Goal: Information Seeking & Learning: Learn about a topic

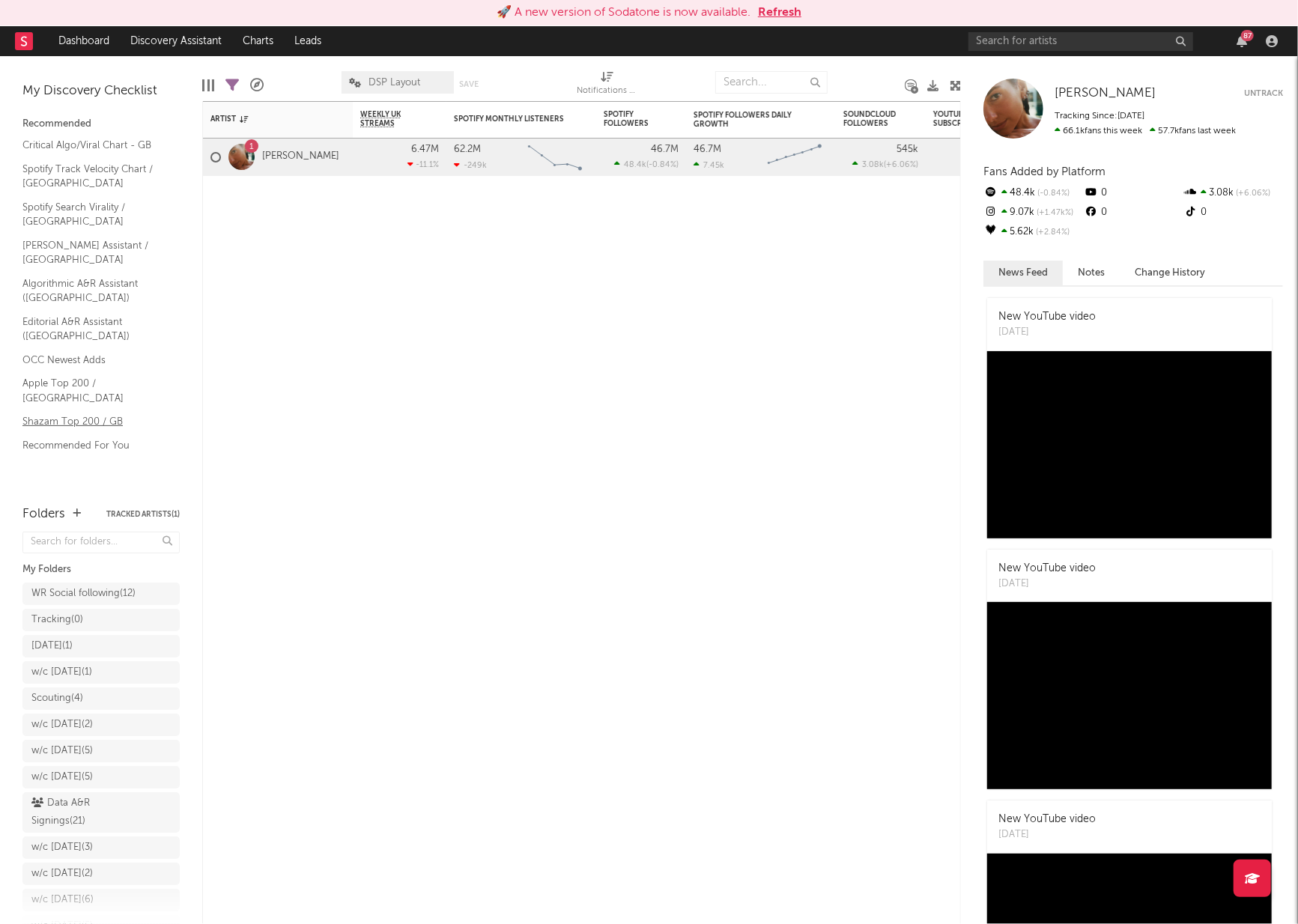
click at [73, 414] on link "Shazam Top 200 / GB" at bounding box center [94, 421] width 142 height 16
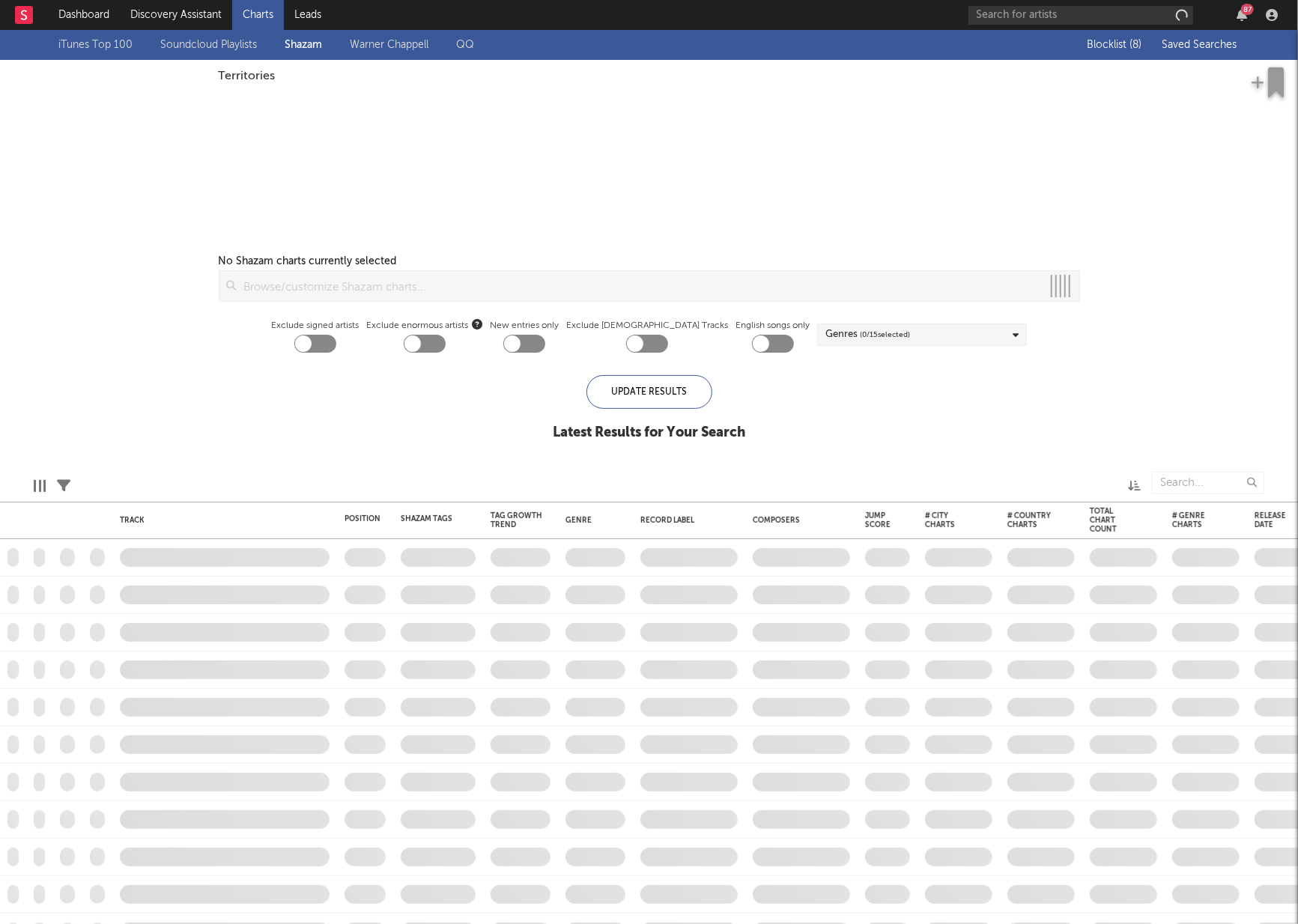
checkbox input "true"
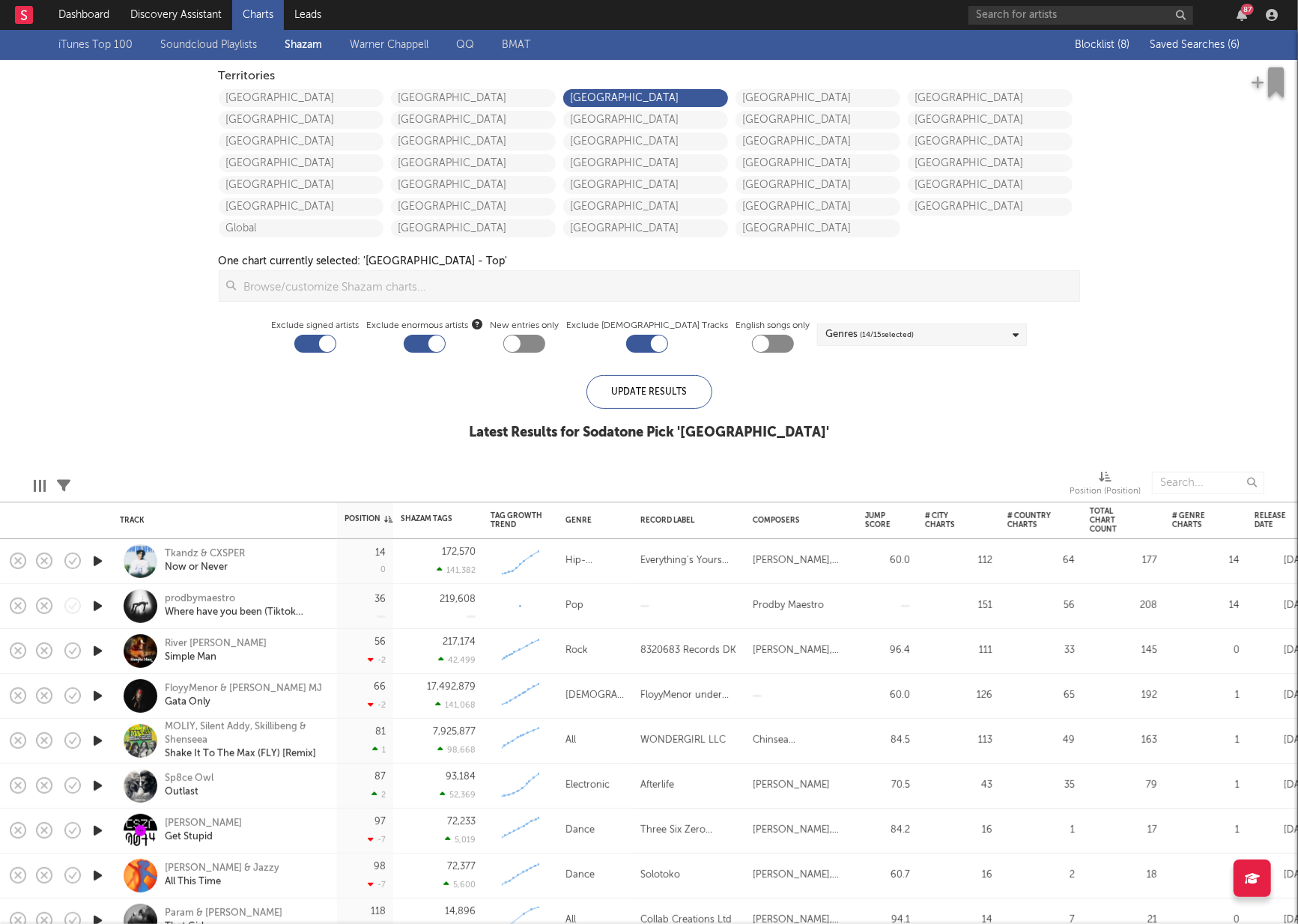
click at [1190, 45] on span "Saved Searches ( 6 )" at bounding box center [1194, 45] width 90 height 10
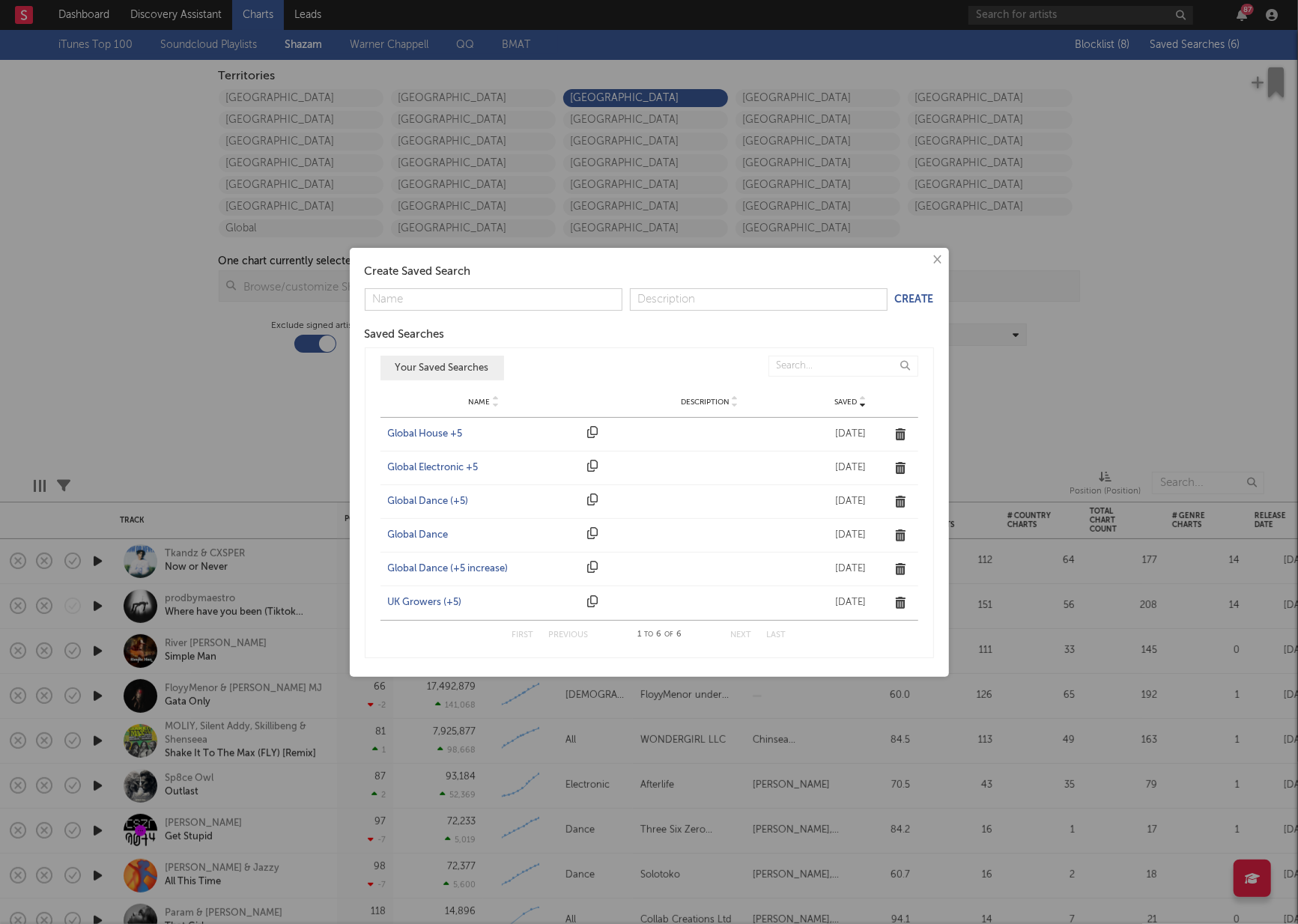
click at [422, 606] on div "UK Growers (+5)" at bounding box center [484, 602] width 192 height 15
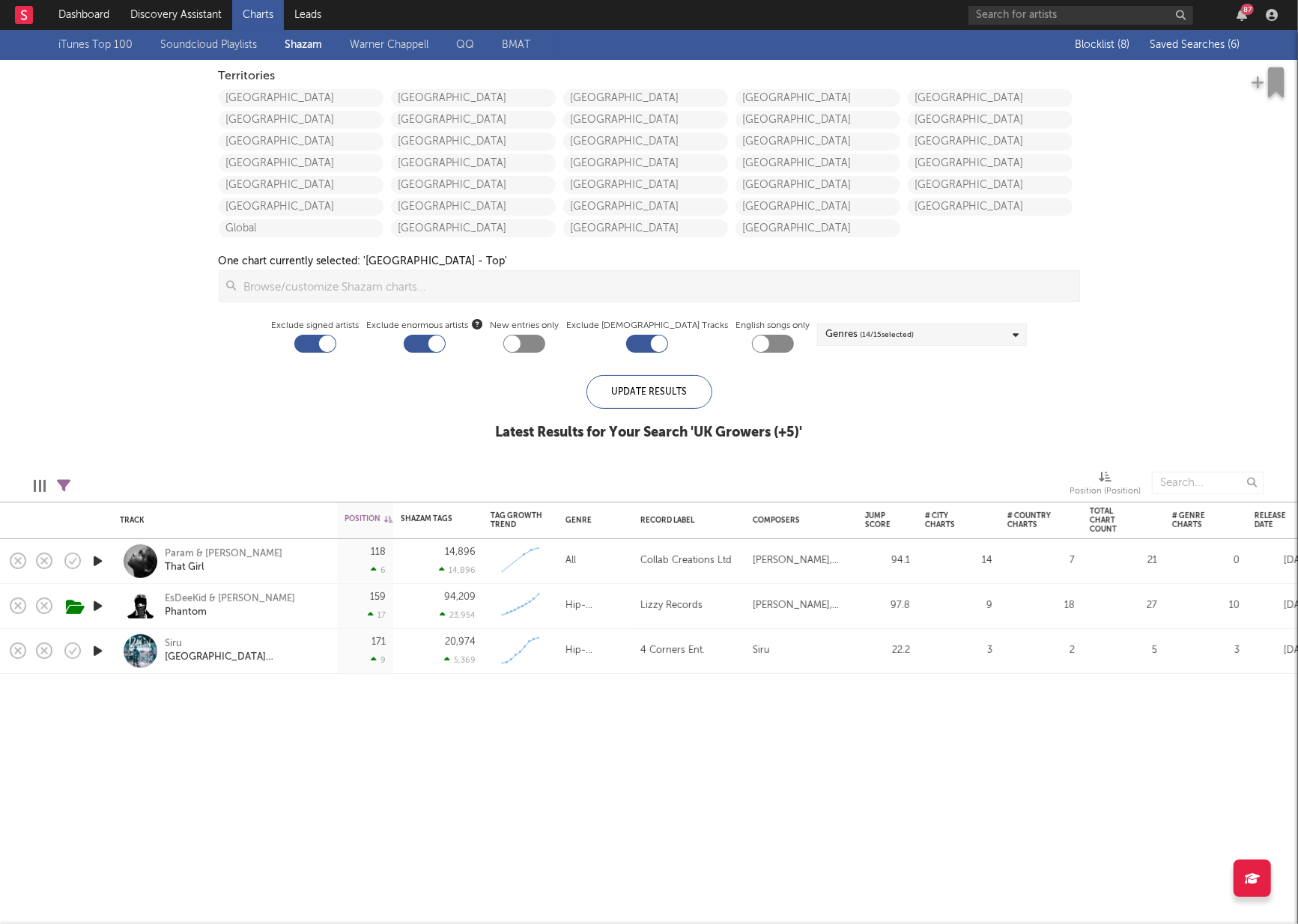
click at [95, 559] on icon "button" at bounding box center [98, 561] width 15 height 19
click at [95, 559] on icon "button" at bounding box center [97, 561] width 15 height 19
click at [86, 17] on link "Dashboard" at bounding box center [84, 15] width 72 height 30
